Goal: Information Seeking & Learning: Find specific fact

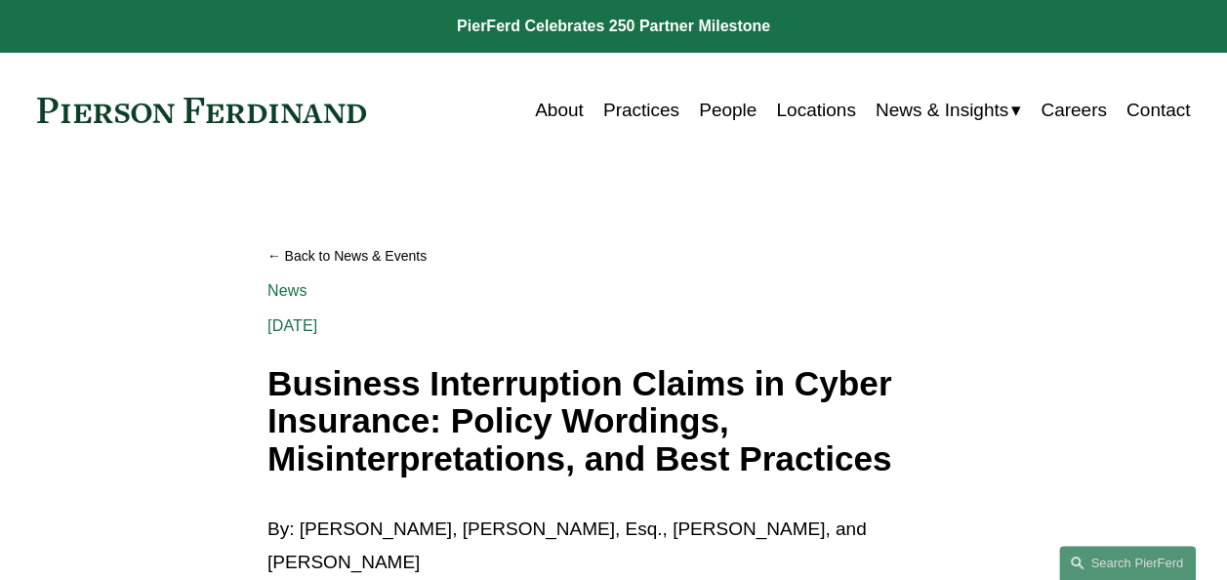
click at [301, 264] on link "Back to News & Events" at bounding box center [614, 255] width 692 height 33
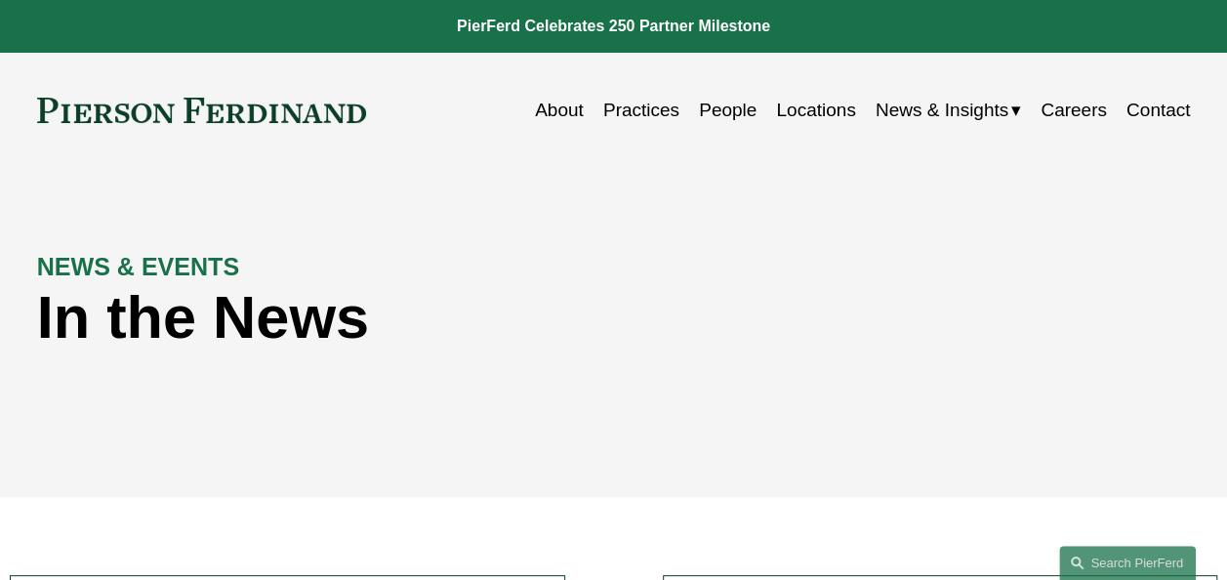
click at [0, 0] on span "Insights" at bounding box center [0, 0] width 0 height 0
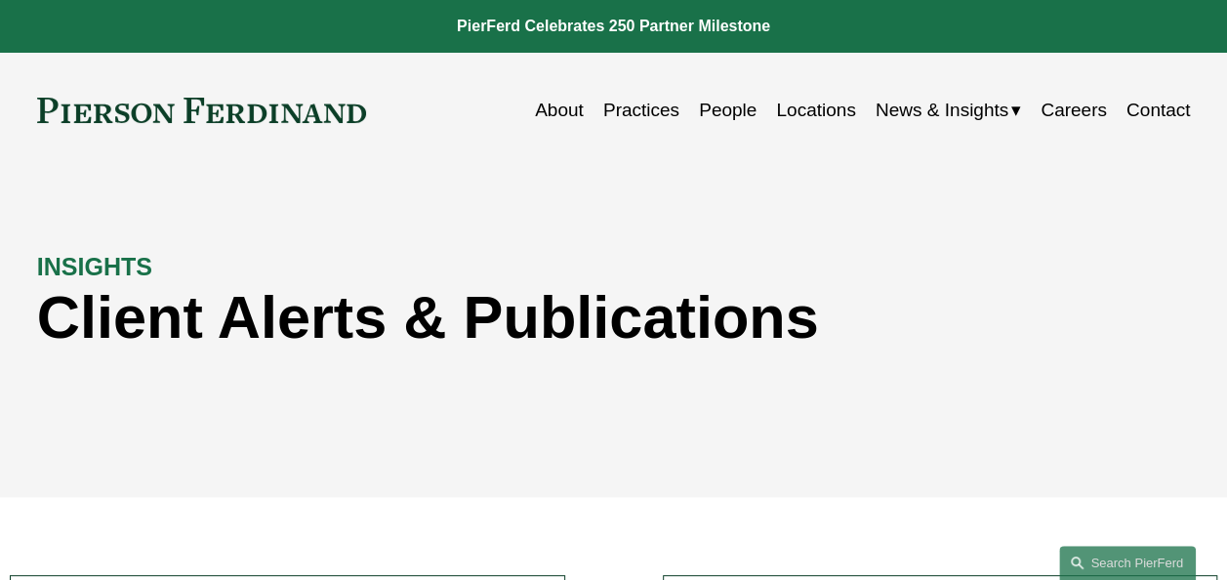
click at [0, 0] on span "Blogs" at bounding box center [0, 0] width 0 height 0
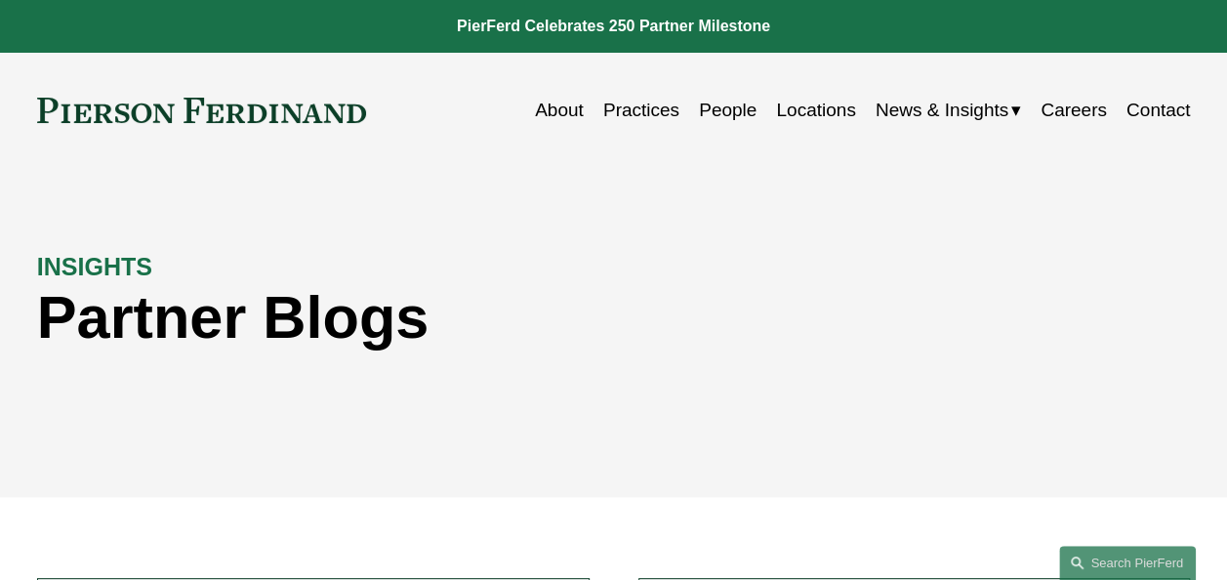
click at [324, 121] on link at bounding box center [202, 110] width 330 height 25
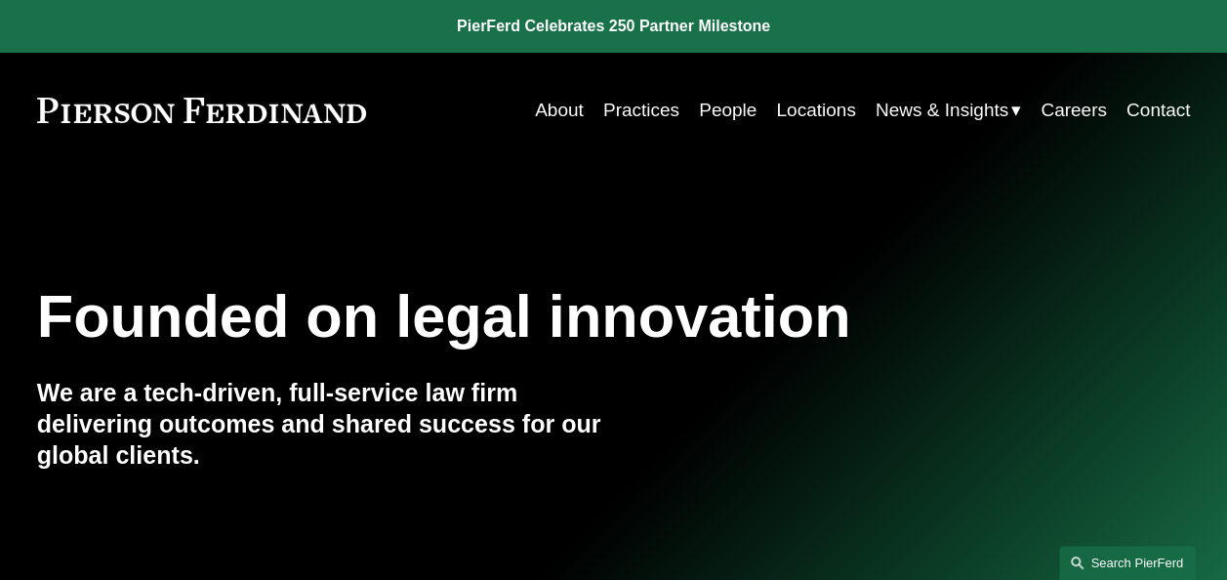
click at [1120, 559] on link "Search this site" at bounding box center [1127, 563] width 137 height 34
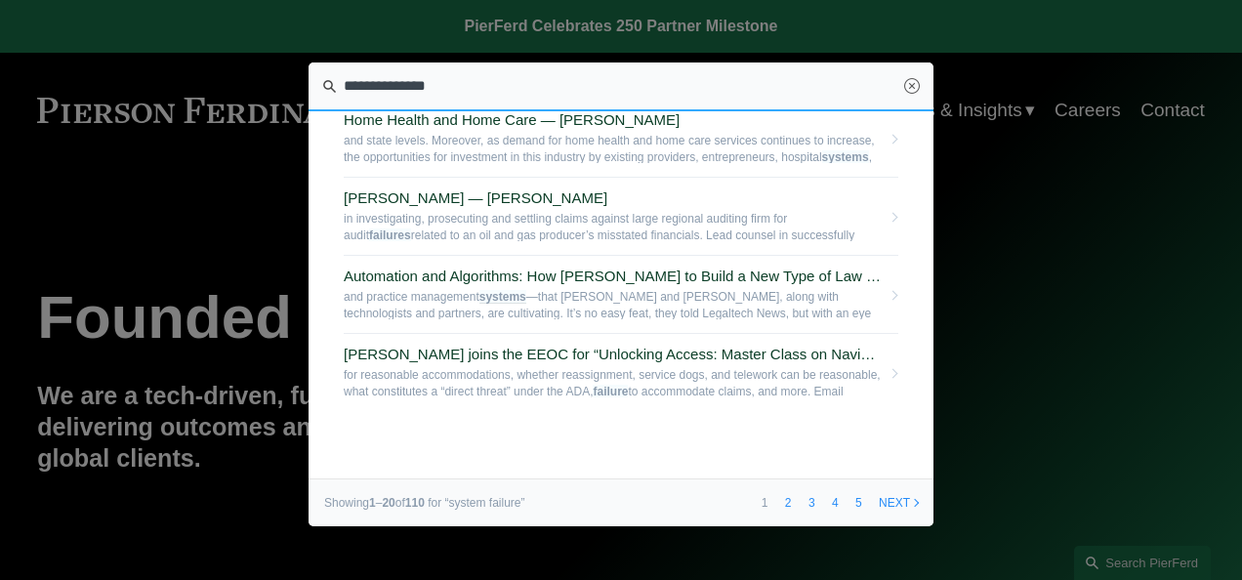
scroll to position [1287, 0]
click at [783, 501] on link "2" at bounding box center [788, 502] width 21 height 47
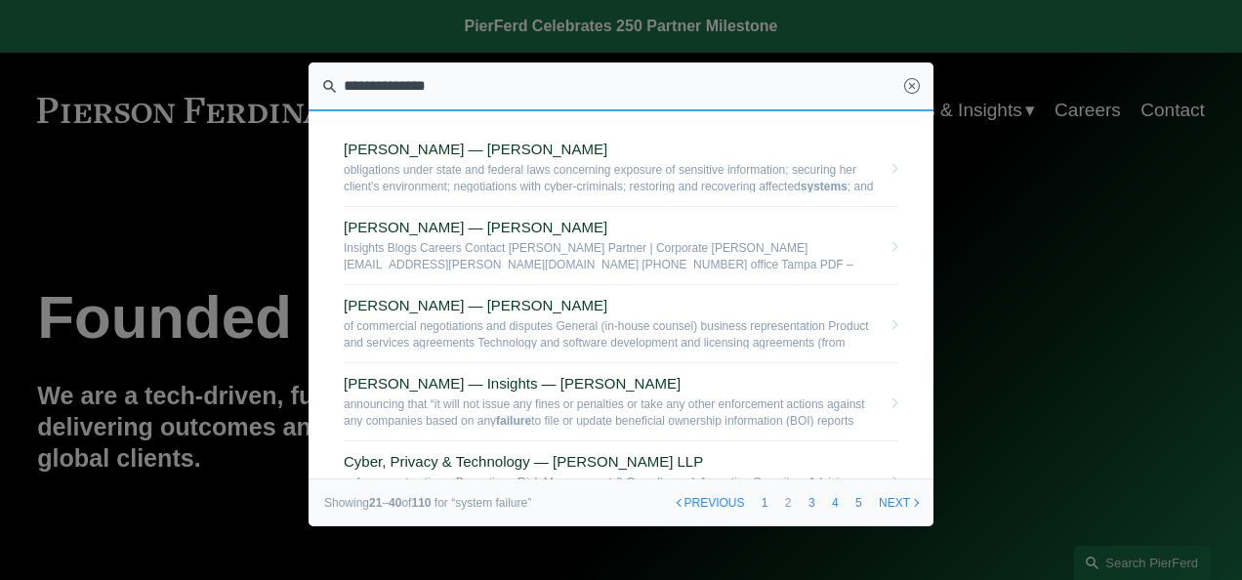
click at [344, 85] on input "**********" at bounding box center [621, 86] width 625 height 49
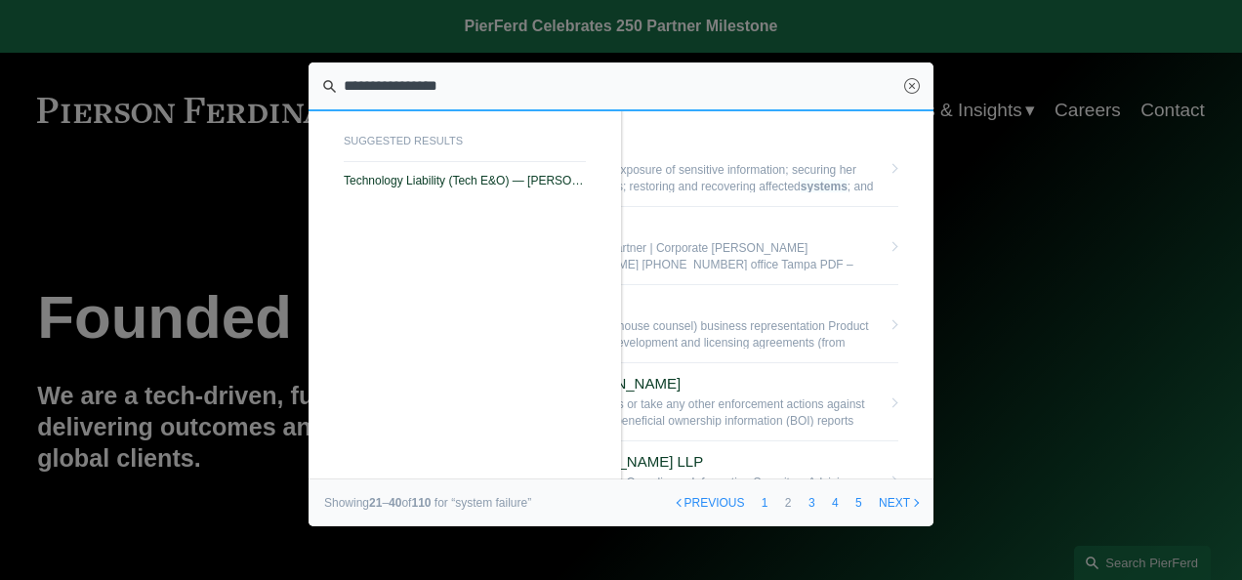
type input "**********"
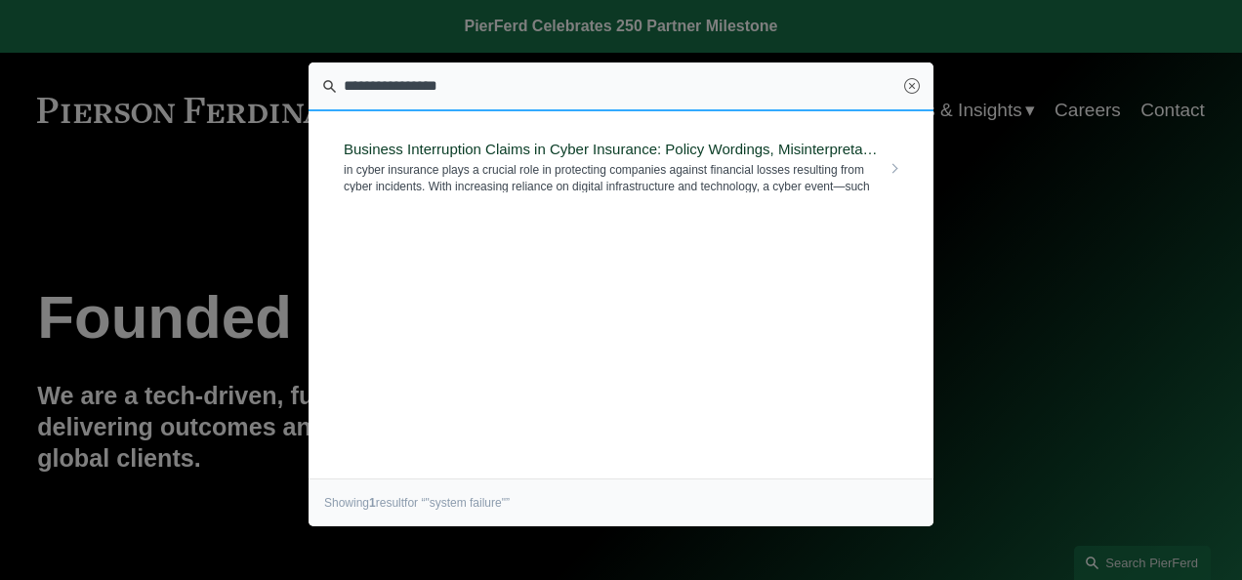
click at [445, 152] on span "Business Interruption Claims in Cyber Insurance: Policy Wordings, Misinterpreta…" at bounding box center [612, 150] width 537 height 18
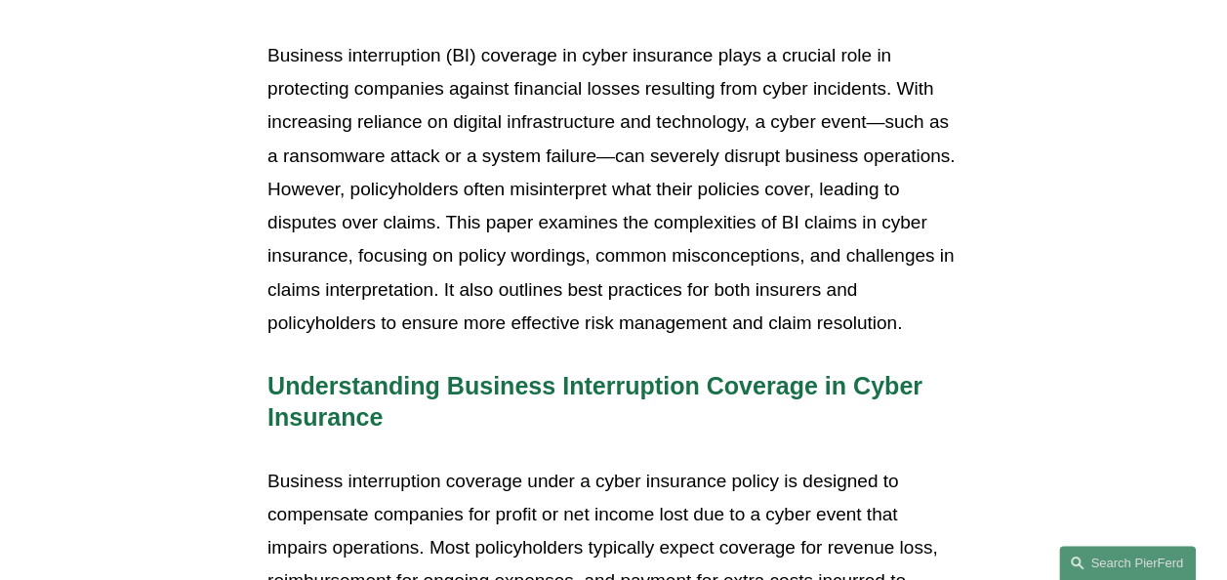
scroll to position [1914, 0]
